Goal: Task Accomplishment & Management: Manage account settings

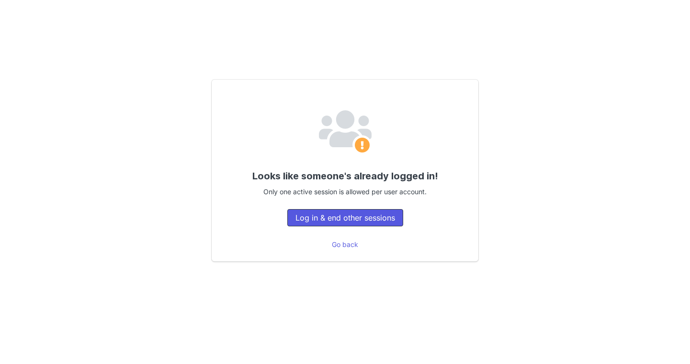
click at [328, 222] on button "Log in & end other sessions" at bounding box center [345, 217] width 116 height 17
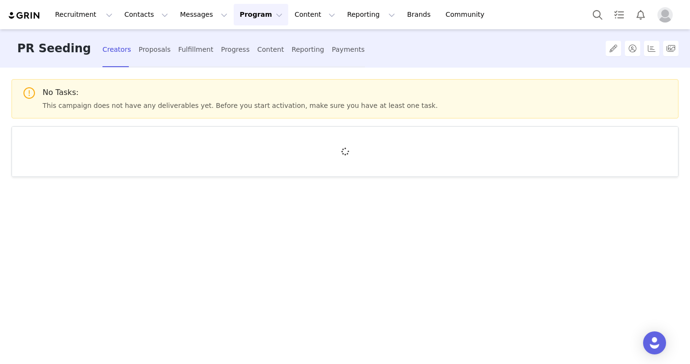
click at [169, 146] on div at bounding box center [345, 151] width 666 height 50
click at [193, 44] on div "Fulfillment" at bounding box center [195, 49] width 35 height 25
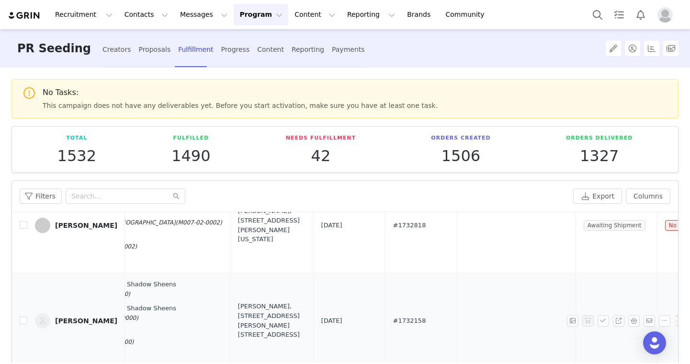
scroll to position [403, 169]
